Goal: Task Accomplishment & Management: Use online tool/utility

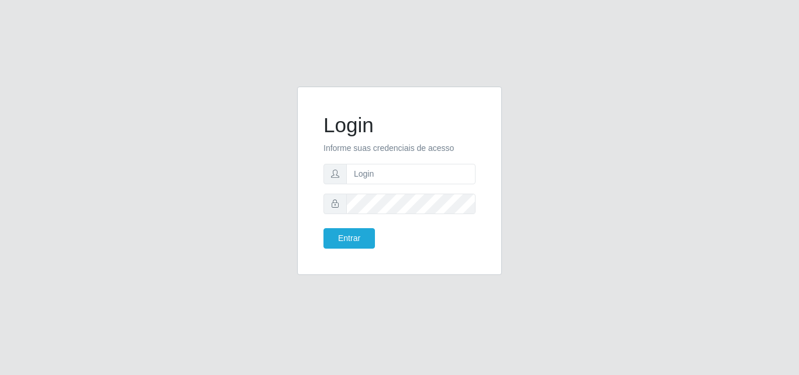
click at [431, 161] on form "Login Informe suas credenciais de acesso Entrar" at bounding box center [399, 181] width 152 height 136
click at [412, 187] on form "Login Informe suas credenciais de acesso Entrar" at bounding box center [399, 181] width 152 height 136
click at [411, 178] on input "text" at bounding box center [410, 174] width 129 height 20
type input "ana@saullus"
click at [349, 237] on button "Entrar" at bounding box center [348, 238] width 51 height 20
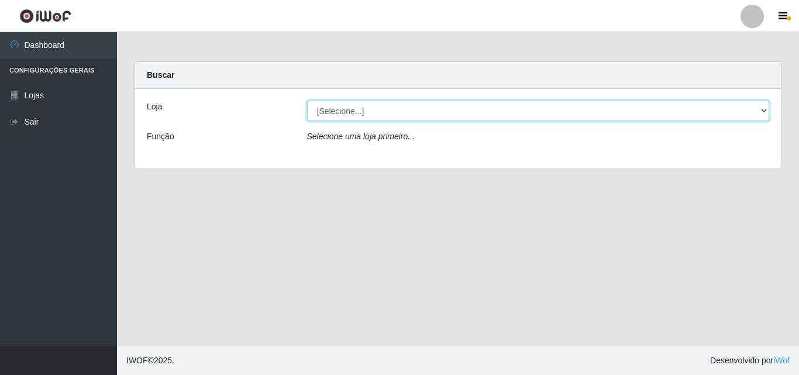
click at [765, 105] on select "[Selecione...] Saullus Supermercados" at bounding box center [538, 111] width 463 height 20
select select "423"
click at [307, 101] on select "[Selecione...] Saullus Supermercados" at bounding box center [538, 111] width 463 height 20
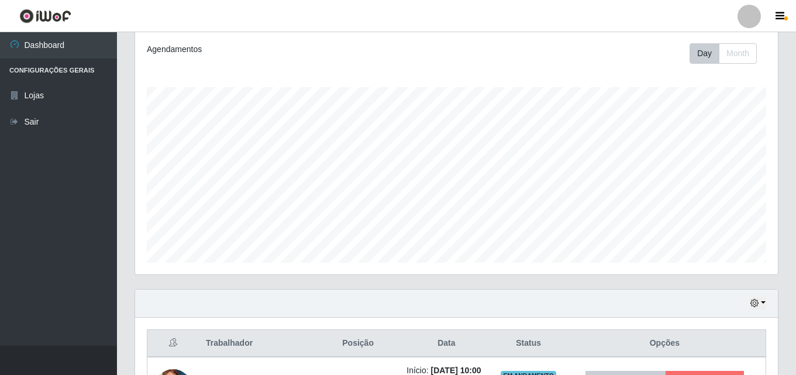
scroll to position [413, 0]
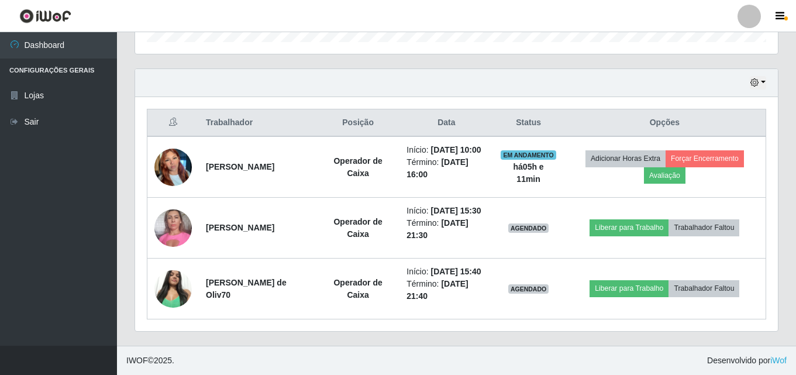
click at [105, 239] on ul "Dashboard Configurações Gerais Lojas Sair" at bounding box center [58, 188] width 117 height 313
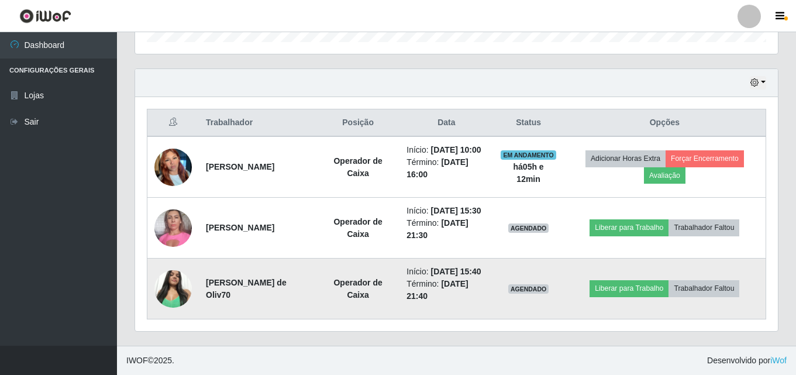
click at [175, 293] on img at bounding box center [172, 289] width 37 height 50
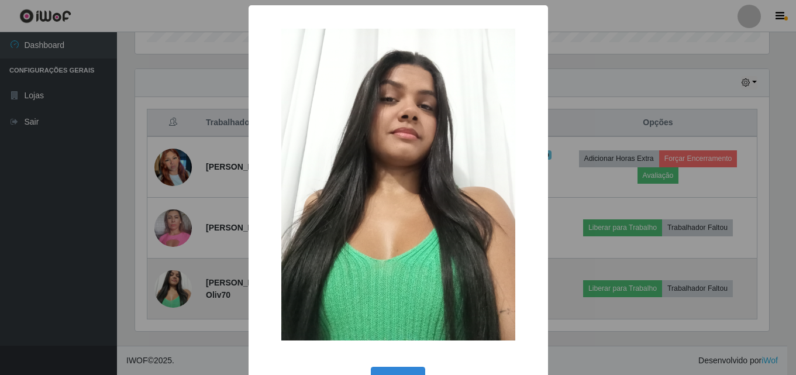
scroll to position [243, 637]
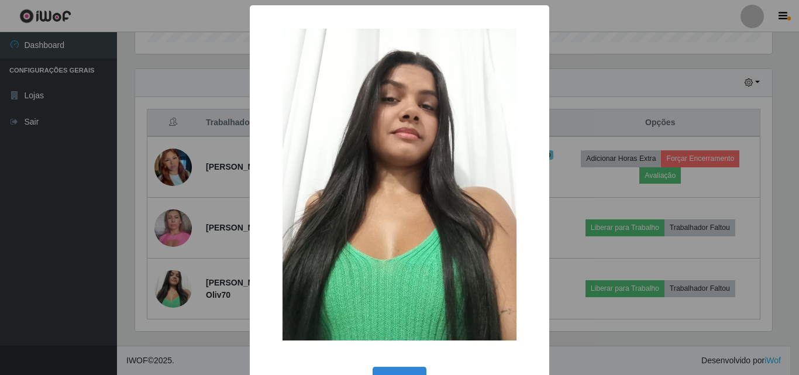
click at [177, 288] on div "× OK Cancel" at bounding box center [399, 187] width 799 height 375
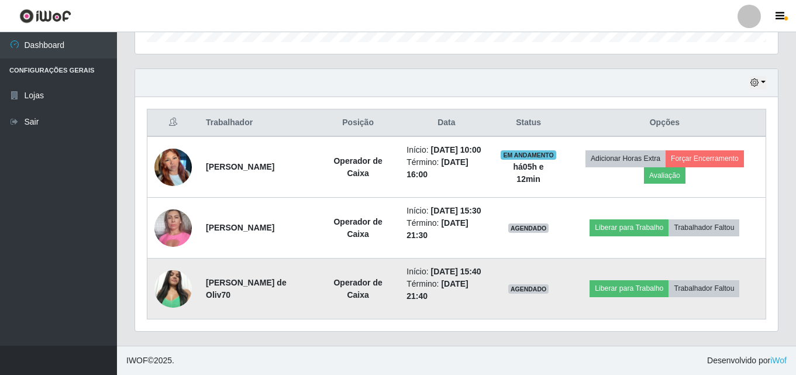
scroll to position [243, 643]
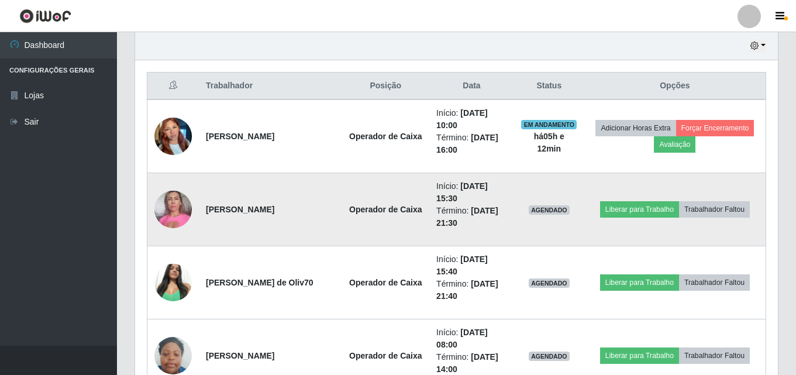
click at [173, 203] on img at bounding box center [172, 209] width 37 height 50
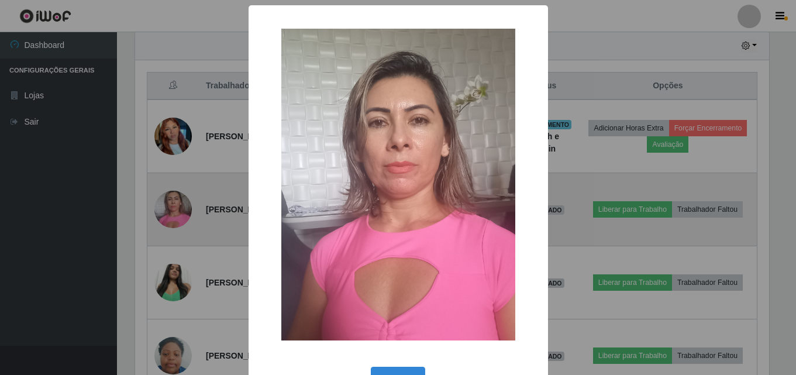
scroll to position [243, 637]
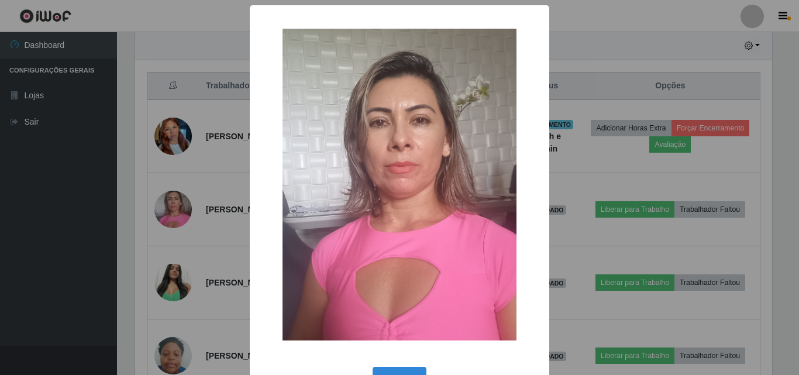
click at [171, 206] on div "× OK Cancel" at bounding box center [399, 187] width 799 height 375
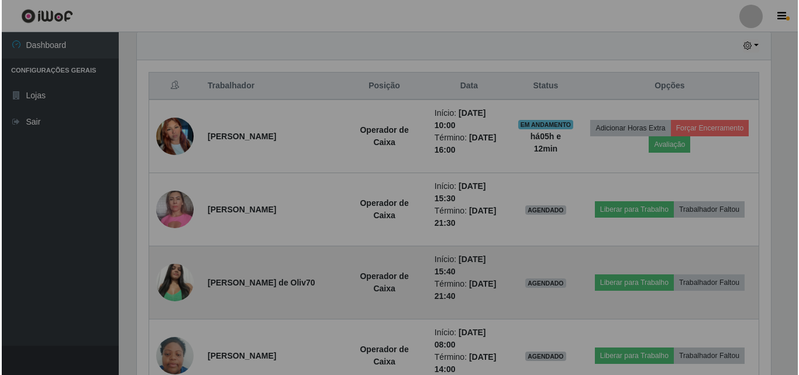
scroll to position [243, 643]
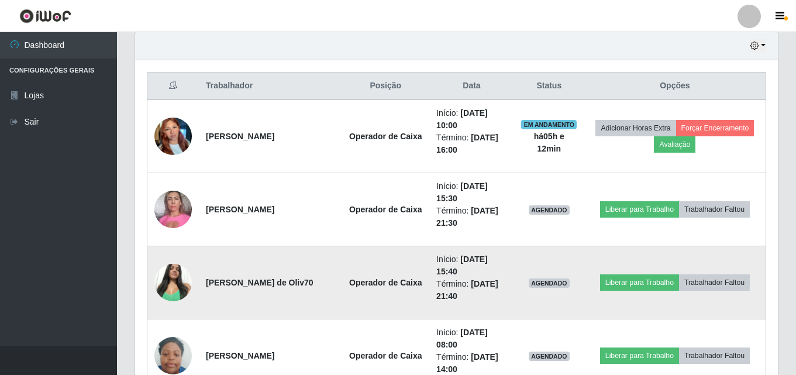
click at [182, 282] on img at bounding box center [172, 282] width 37 height 50
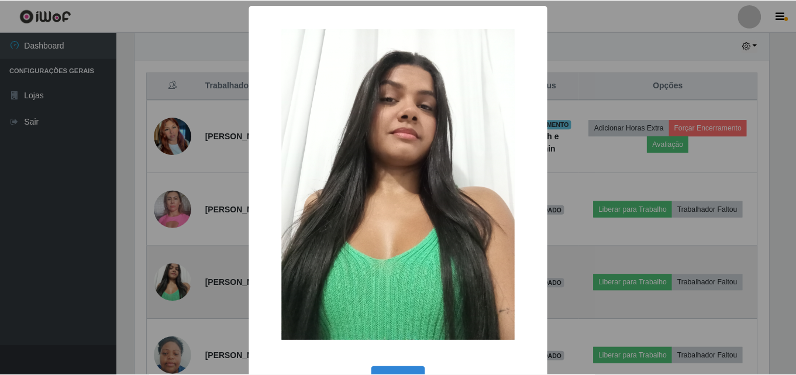
scroll to position [243, 637]
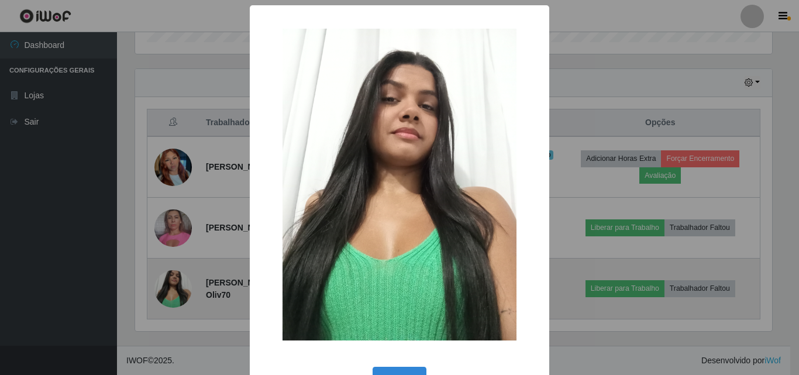
click at [182, 282] on div "× OK Cancel" at bounding box center [399, 187] width 799 height 375
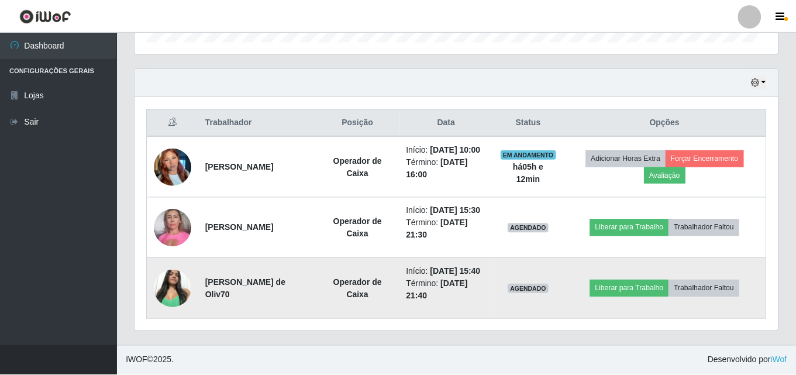
scroll to position [243, 643]
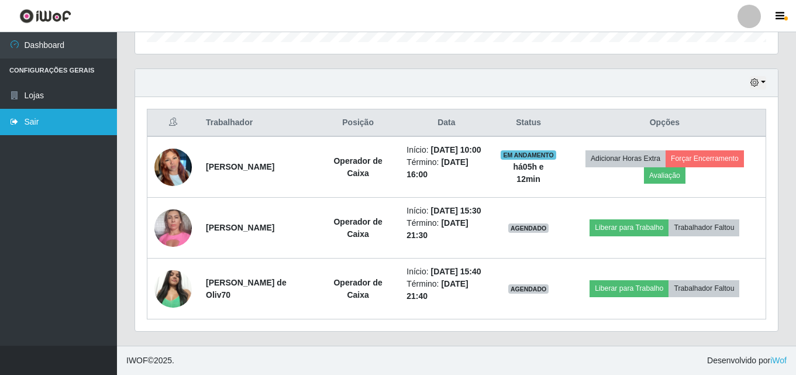
click at [85, 124] on link "Sair" at bounding box center [58, 122] width 117 height 26
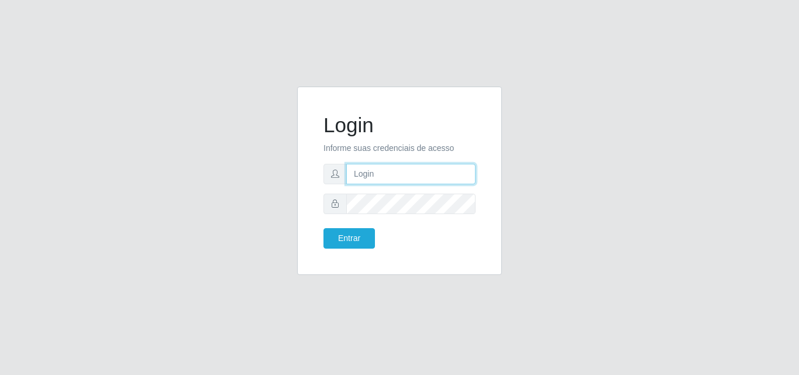
click at [389, 179] on input "text" at bounding box center [410, 174] width 129 height 20
type input "ana@saullus"
